Goal: Navigation & Orientation: Find specific page/section

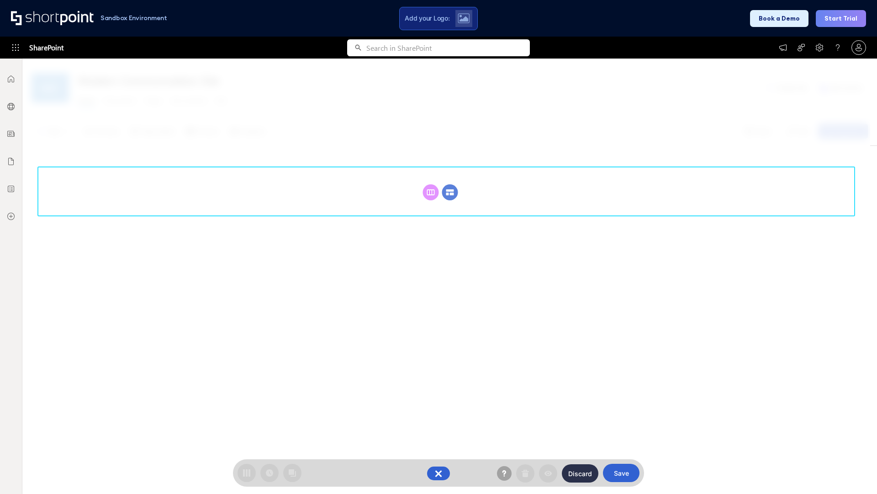
scroll to position [126, 0]
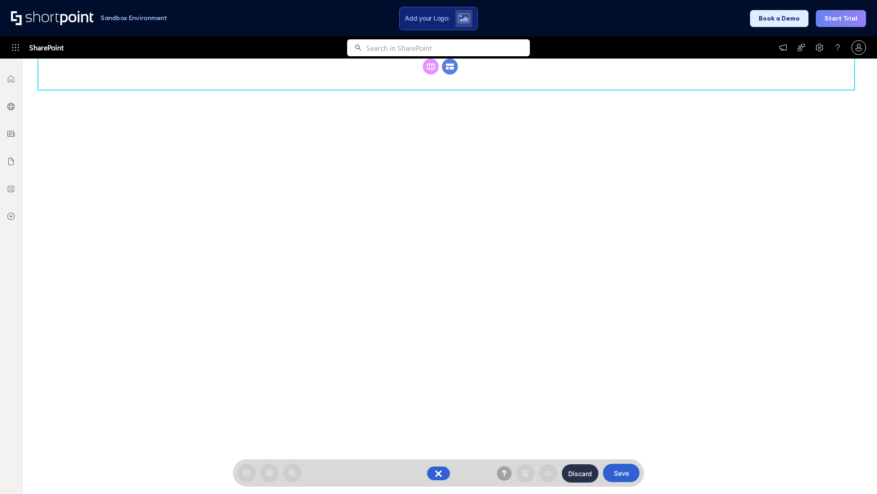
click at [450, 74] on circle at bounding box center [450, 66] width 16 height 16
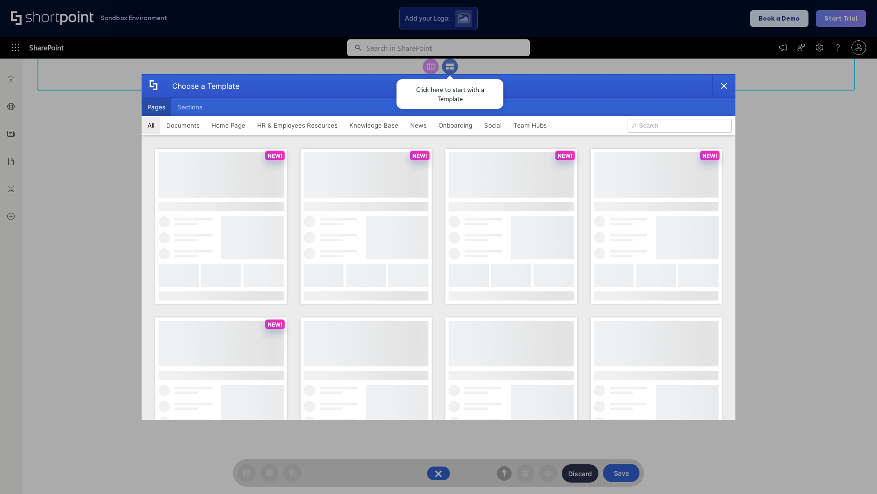
scroll to position [0, 0]
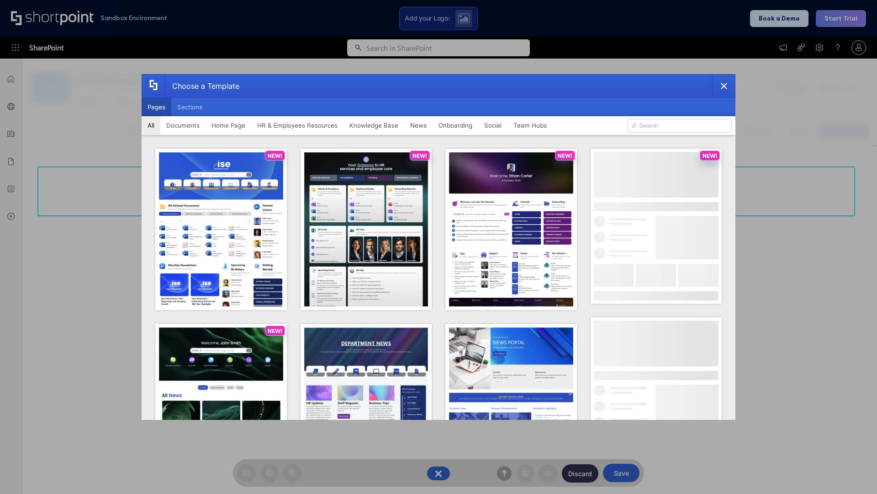
click at [156, 107] on button "Pages" at bounding box center [157, 107] width 30 height 18
type input "Documents 2"
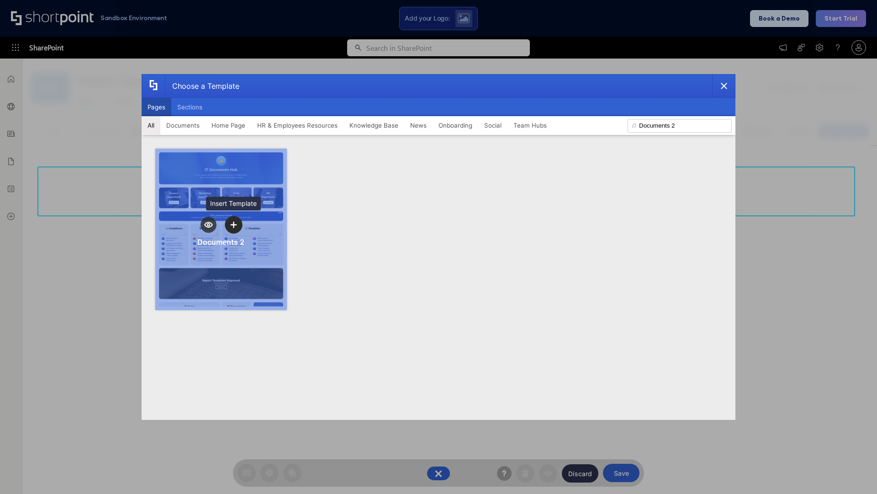
click at [234, 224] on icon "template selector" at bounding box center [233, 224] width 6 height 6
